Goal: Find contact information: Find contact information

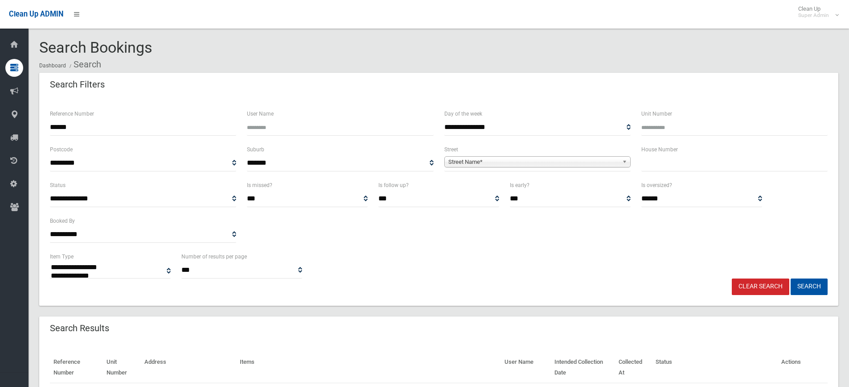
select select
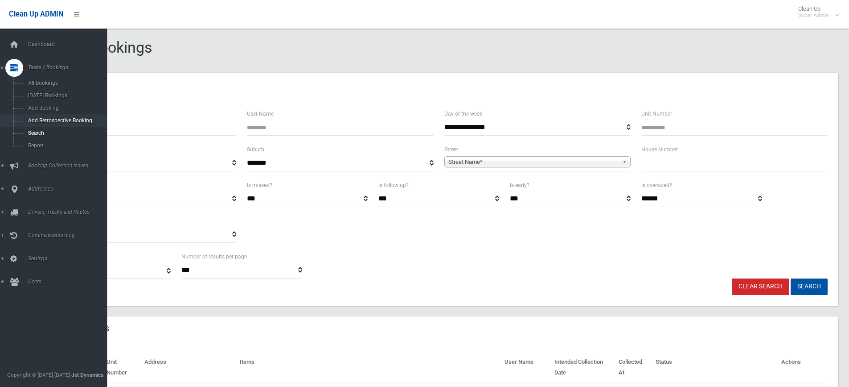
drag, startPoint x: 95, startPoint y: 122, endPoint x: 14, endPoint y: 120, distance: 81.2
click at [14, 120] on div "**********" at bounding box center [424, 233] width 849 height 445
type input "******"
click at [791, 278] on button "Search" at bounding box center [809, 286] width 37 height 16
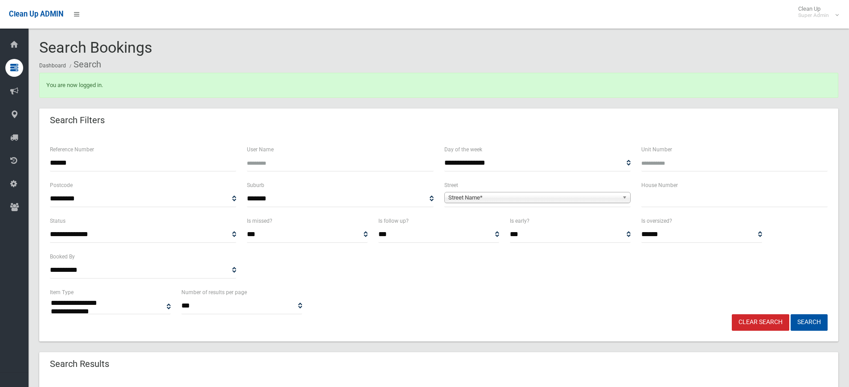
select select
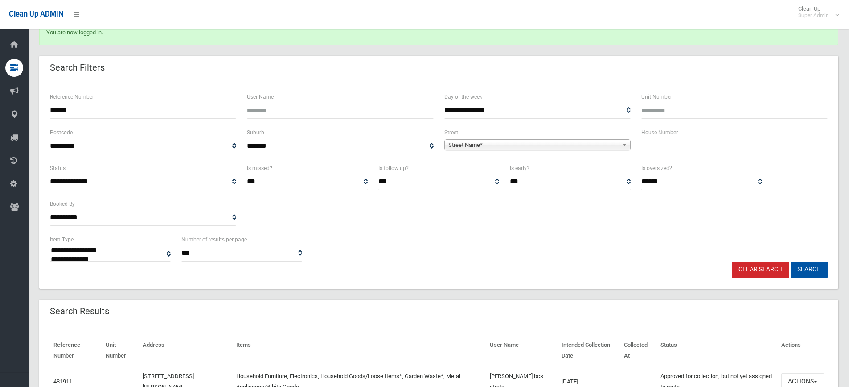
scroll to position [105, 0]
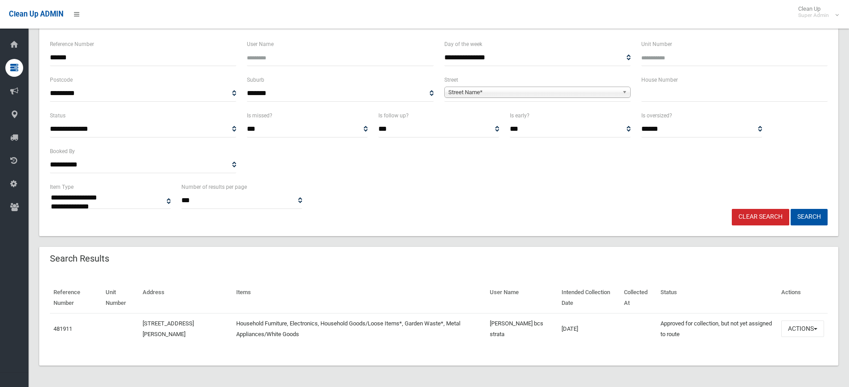
click at [63, 334] on td "481911" at bounding box center [76, 328] width 52 height 31
click at [67, 329] on link "481911" at bounding box center [63, 328] width 19 height 7
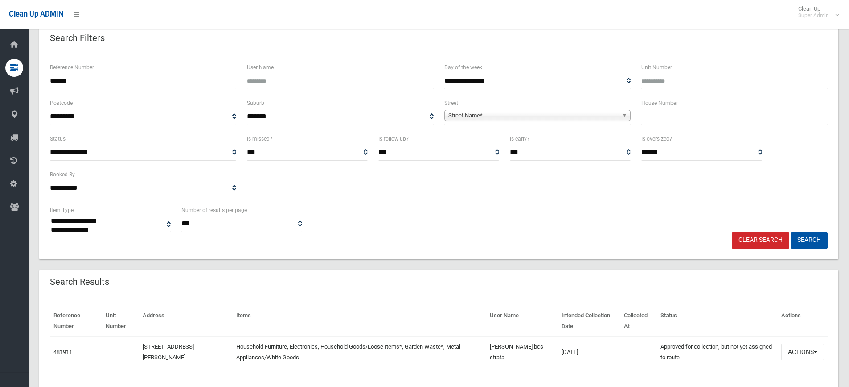
scroll to position [61, 0]
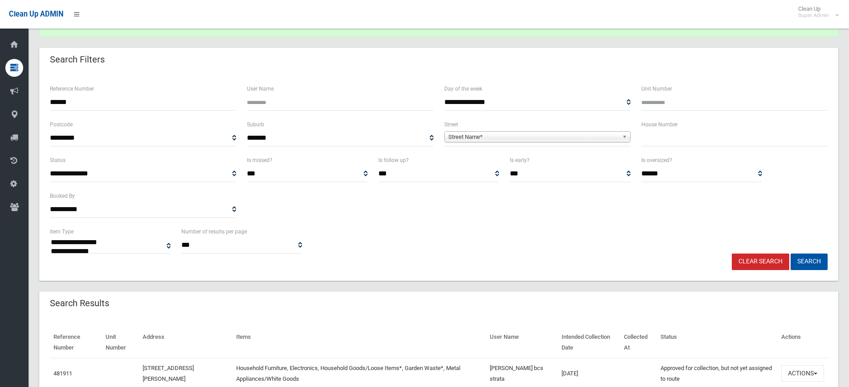
drag, startPoint x: 146, startPoint y: 105, endPoint x: 48, endPoint y: 103, distance: 98.1
click at [48, 103] on div "Reference Number ******" at bounding box center [143, 101] width 197 height 36
type input "******"
click at [791, 253] on button "Search" at bounding box center [809, 261] width 37 height 16
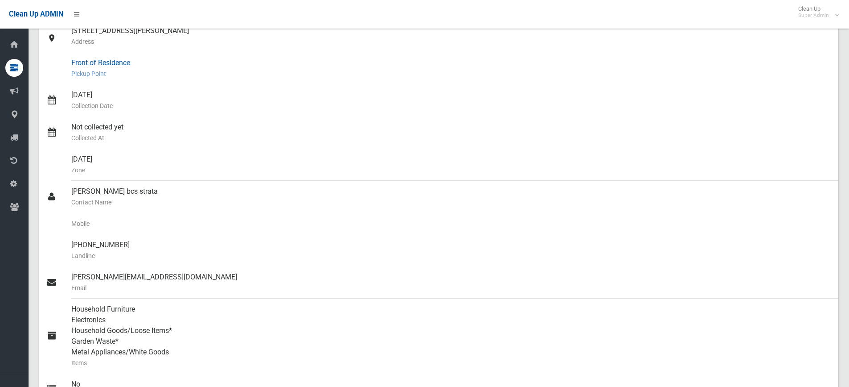
scroll to position [223, 0]
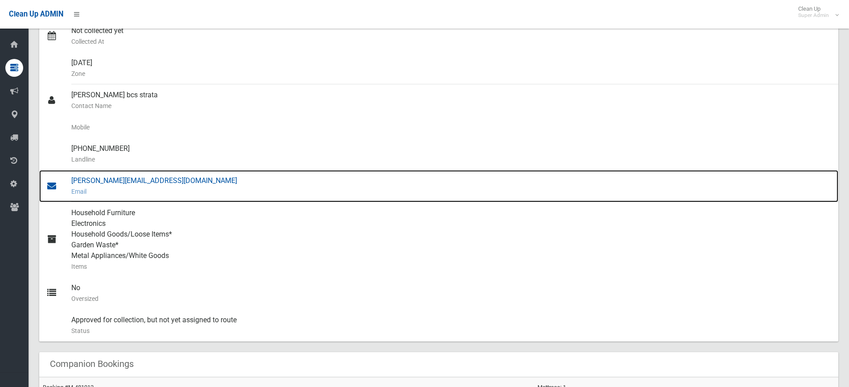
click at [129, 180] on div "brett.lucre@bcssm.com.au Email" at bounding box center [451, 186] width 760 height 32
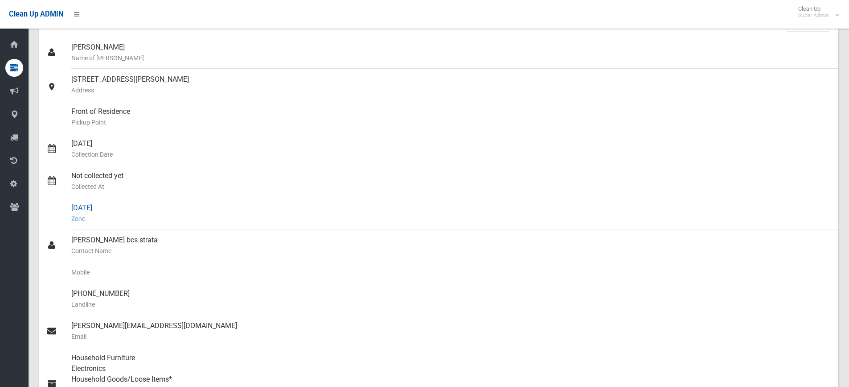
scroll to position [0, 0]
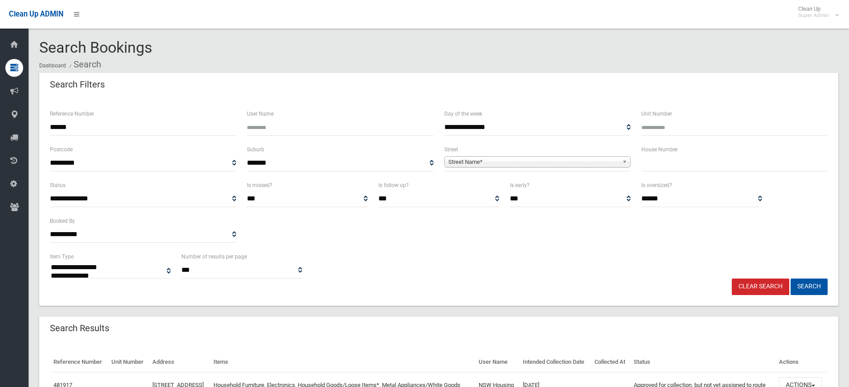
select select
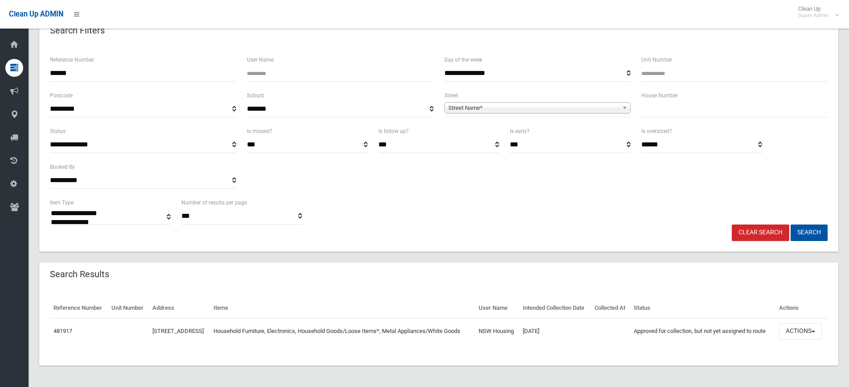
scroll to position [70, 0]
click at [60, 329] on link "481917" at bounding box center [63, 330] width 19 height 7
drag, startPoint x: 116, startPoint y: 59, endPoint x: 28, endPoint y: 45, distance: 89.9
click at [28, 45] on div "**********" at bounding box center [424, 172] width 849 height 430
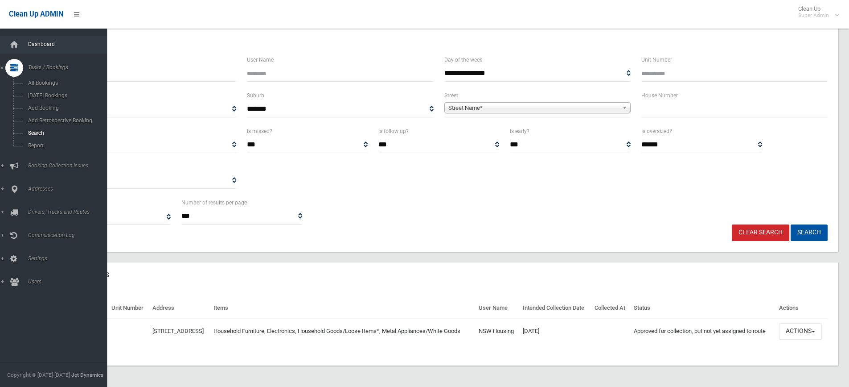
type input "******"
click at [791, 224] on button "Search" at bounding box center [809, 232] width 37 height 16
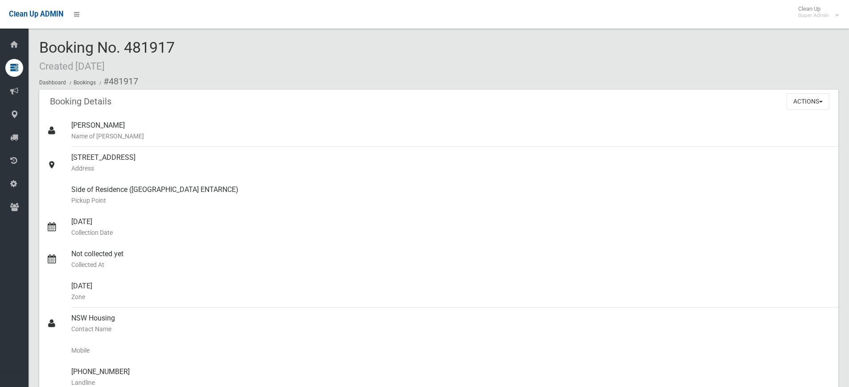
scroll to position [178, 0]
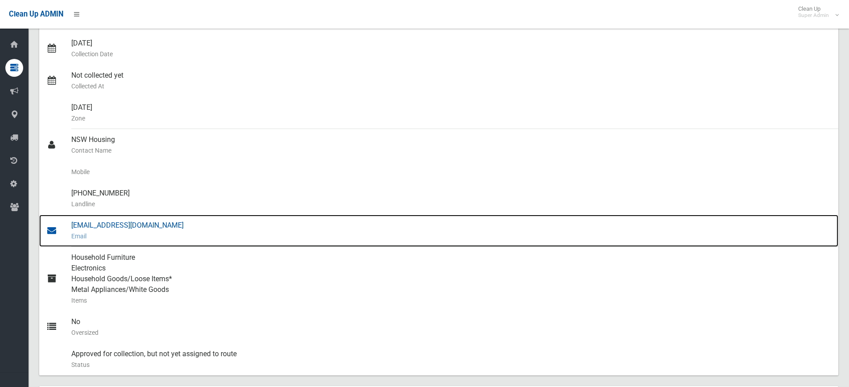
click at [140, 225] on div "[EMAIL_ADDRESS][DOMAIN_NAME] Email" at bounding box center [451, 230] width 760 height 32
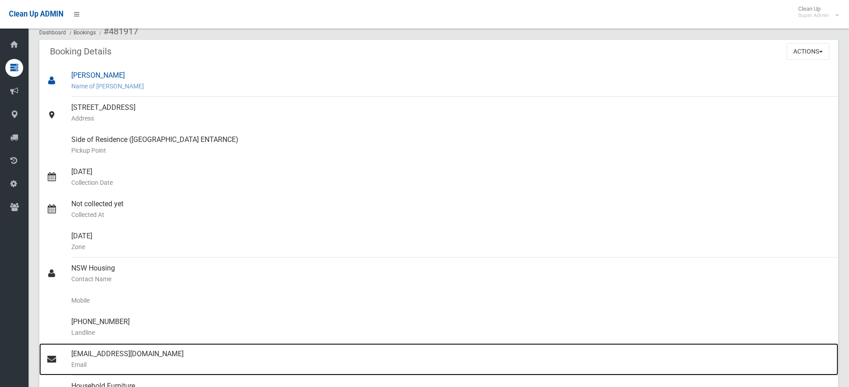
scroll to position [0, 0]
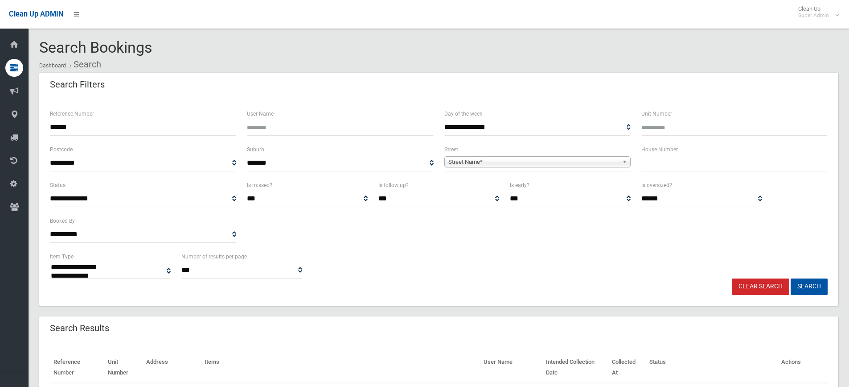
select select
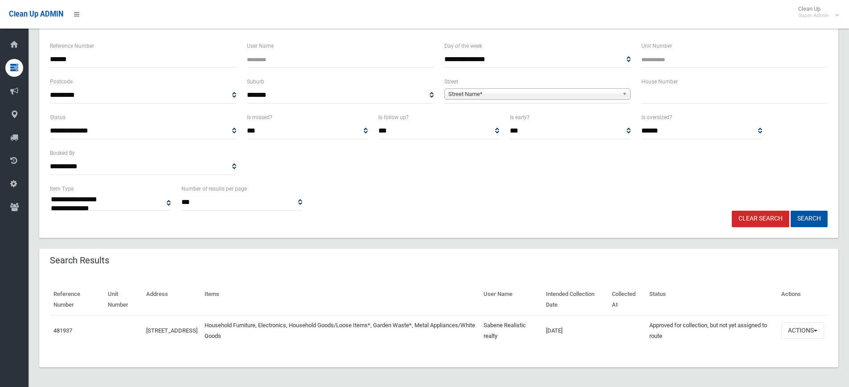
scroll to position [70, 0]
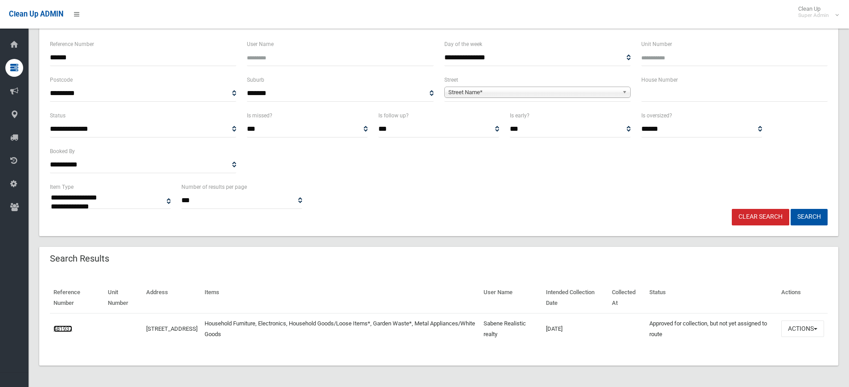
click at [63, 327] on link "481937" at bounding box center [63, 328] width 19 height 7
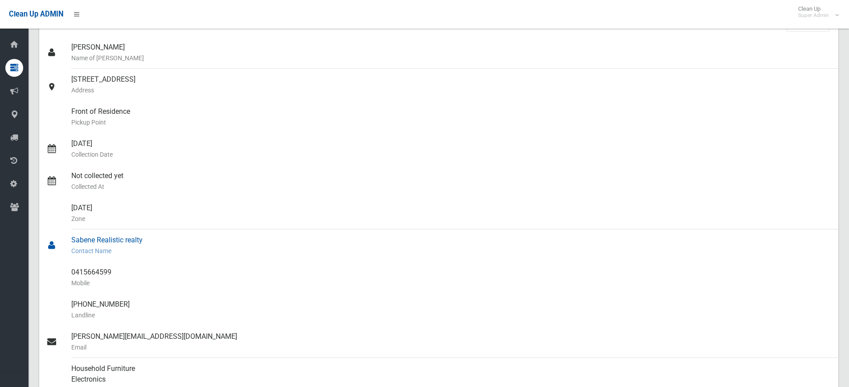
scroll to position [178, 0]
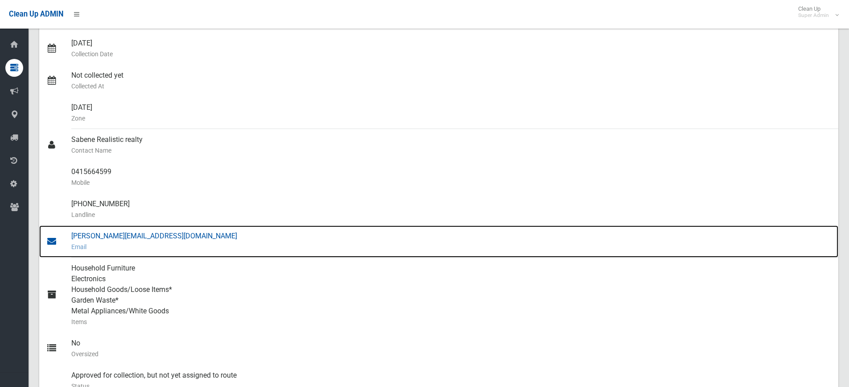
click at [126, 238] on div "roberto@realistic.com.au Email" at bounding box center [451, 241] width 760 height 32
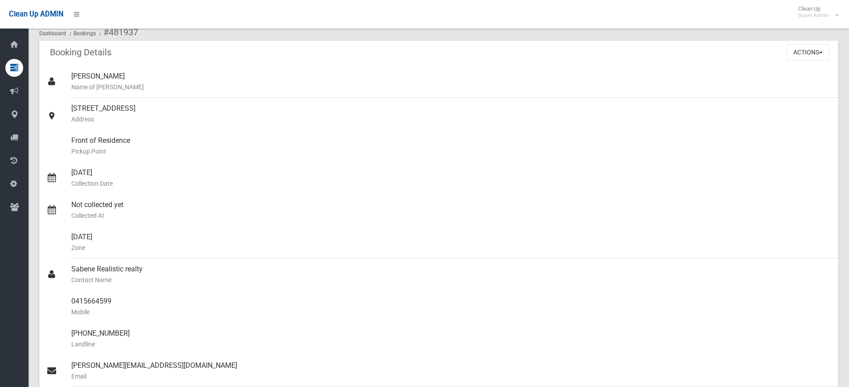
scroll to position [0, 0]
